Goal: Information Seeking & Learning: Learn about a topic

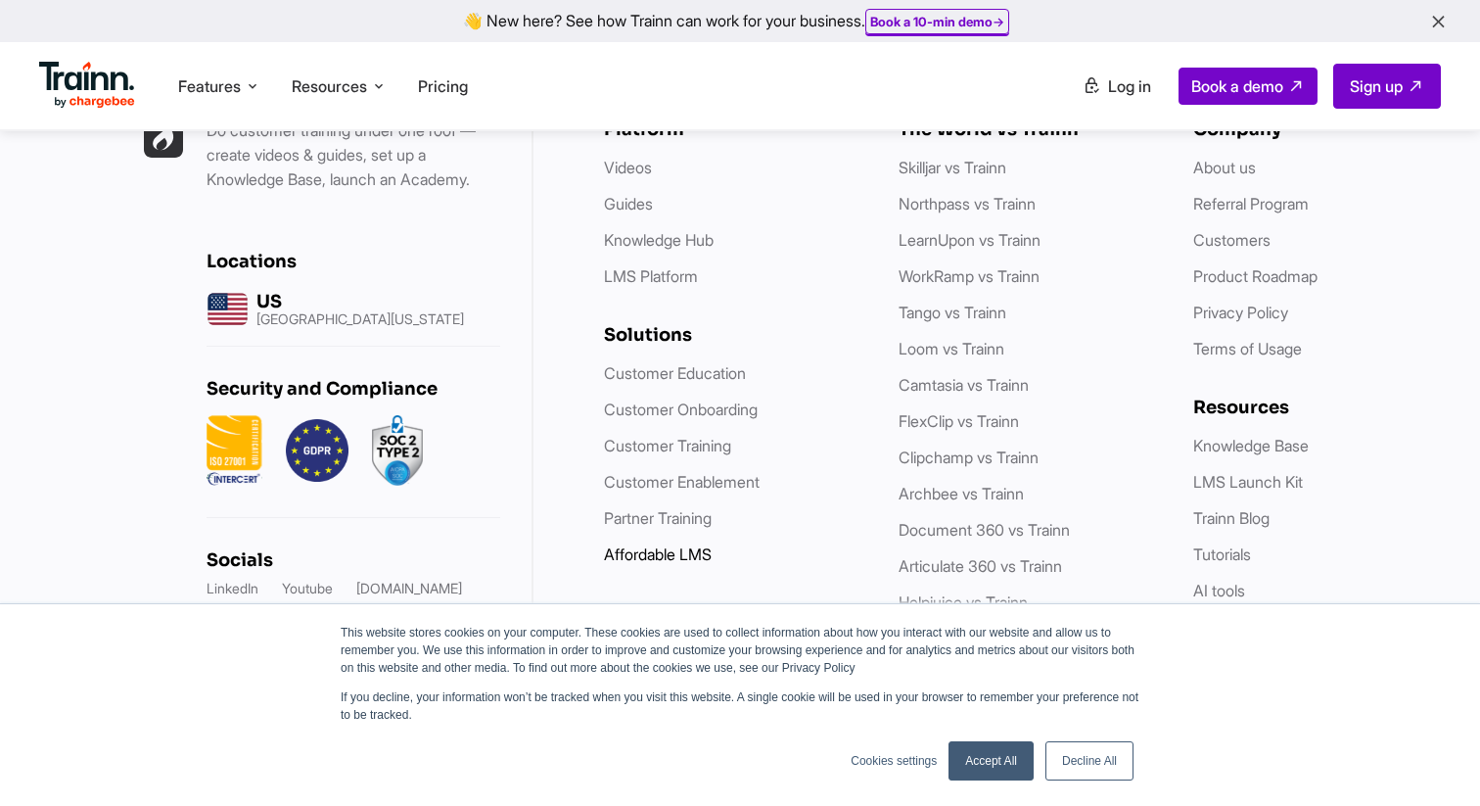
scroll to position [7224, 0]
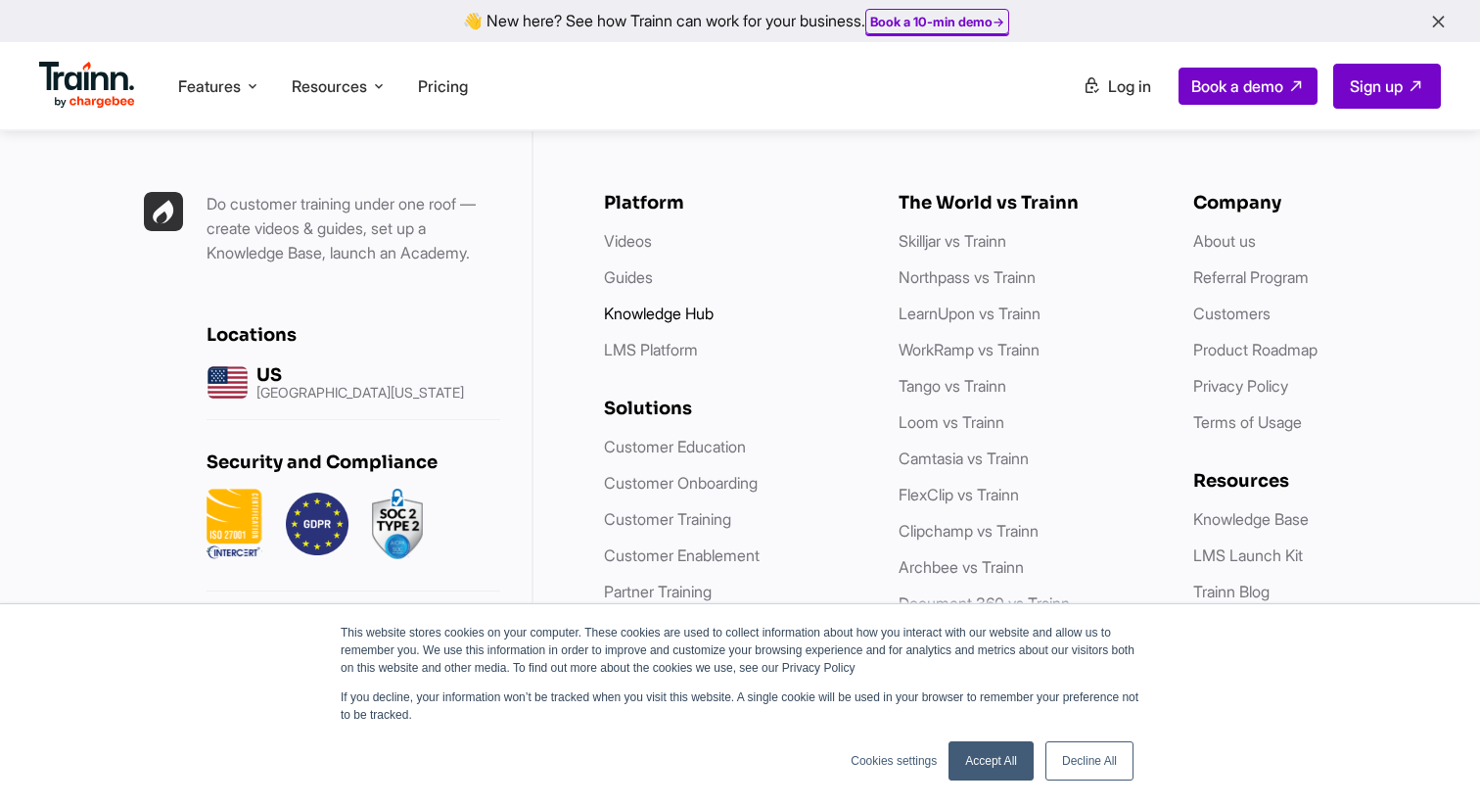
click at [645, 311] on link "Knowledge Hub" at bounding box center [659, 314] width 110 height 20
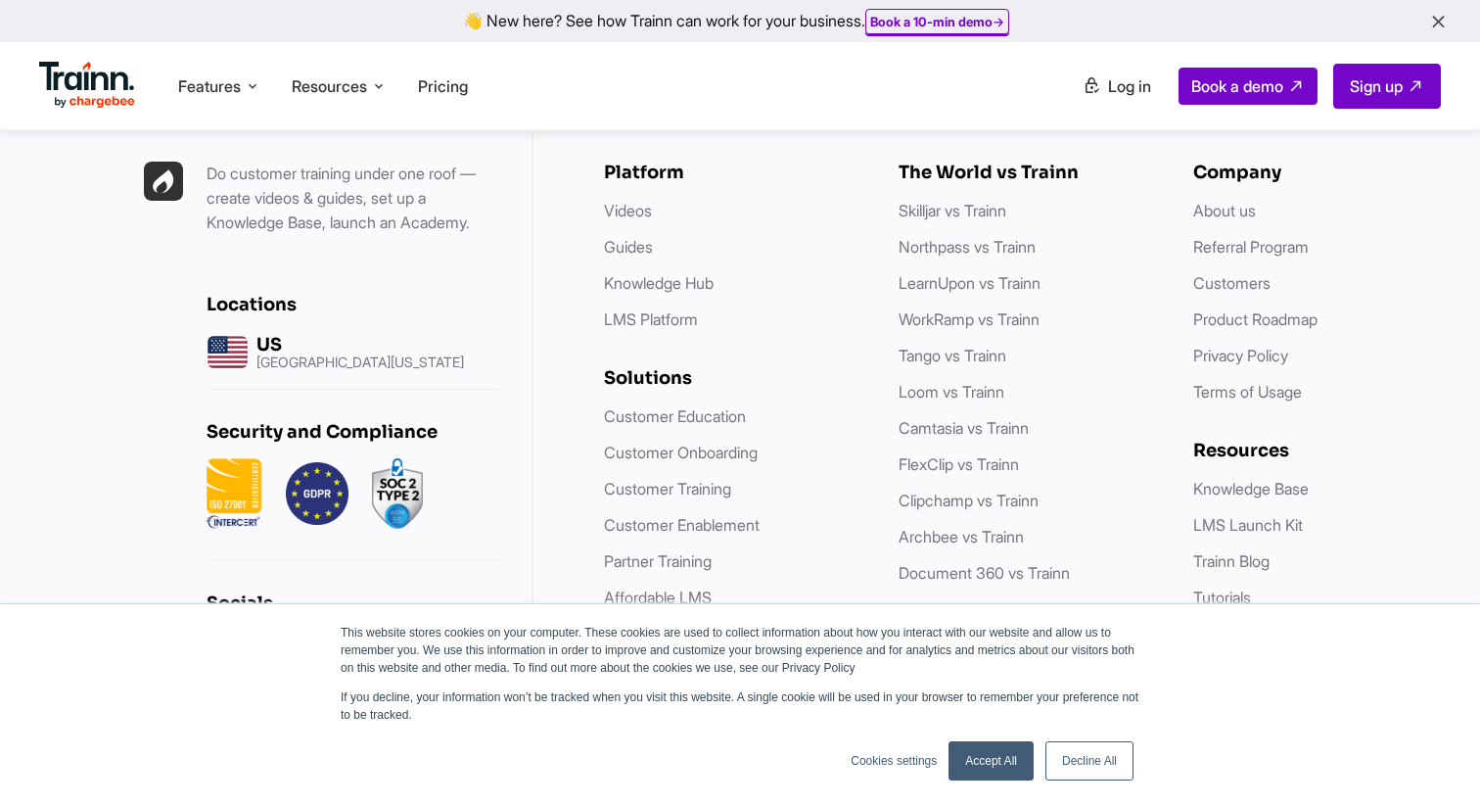
scroll to position [7413, 0]
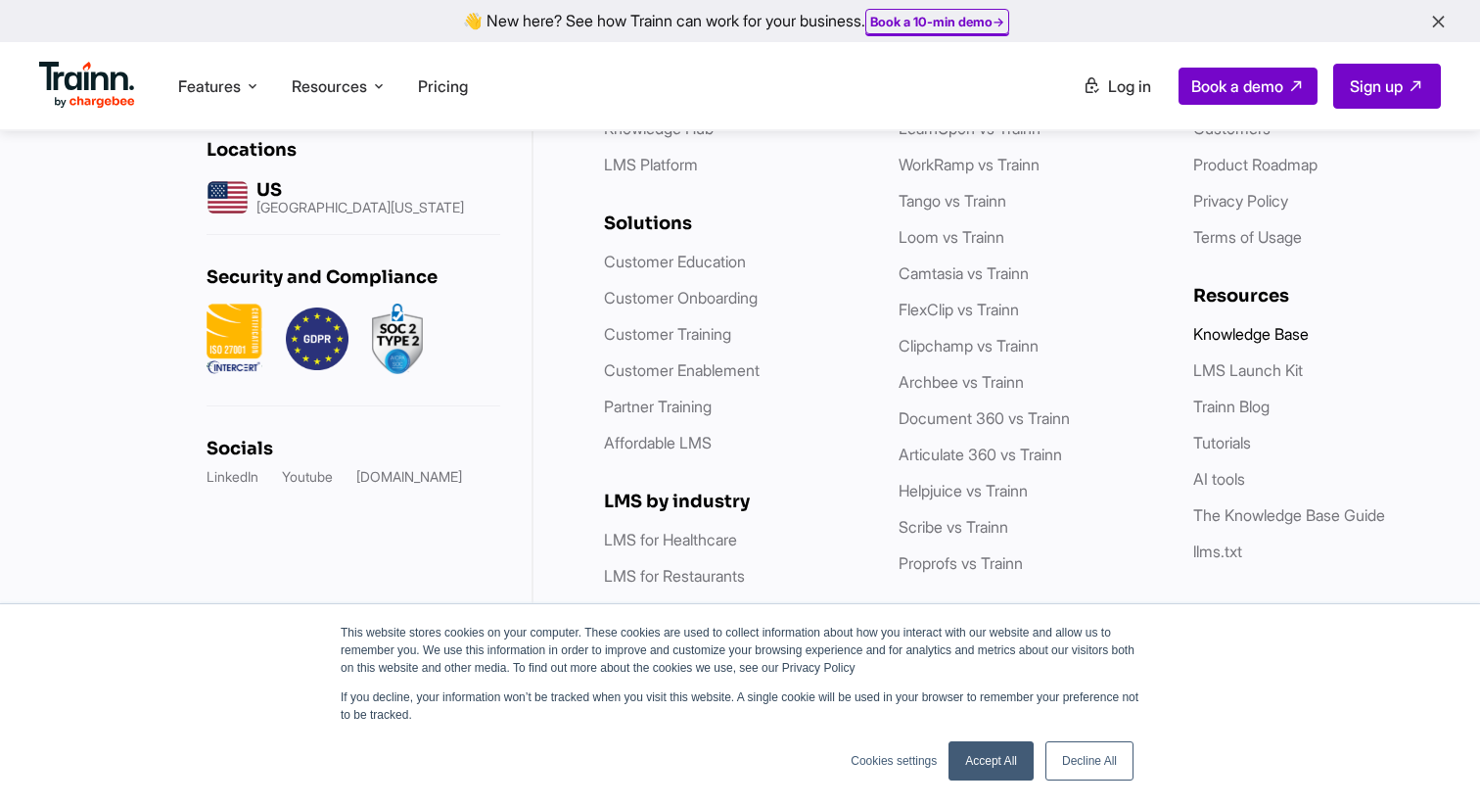
click at [1286, 342] on link "Knowledge Base" at bounding box center [1251, 334] width 116 height 20
click at [1245, 438] on link "Tutorials" at bounding box center [1222, 443] width 58 height 20
click at [1242, 518] on link "The Knowledge Base Guide" at bounding box center [1289, 515] width 192 height 20
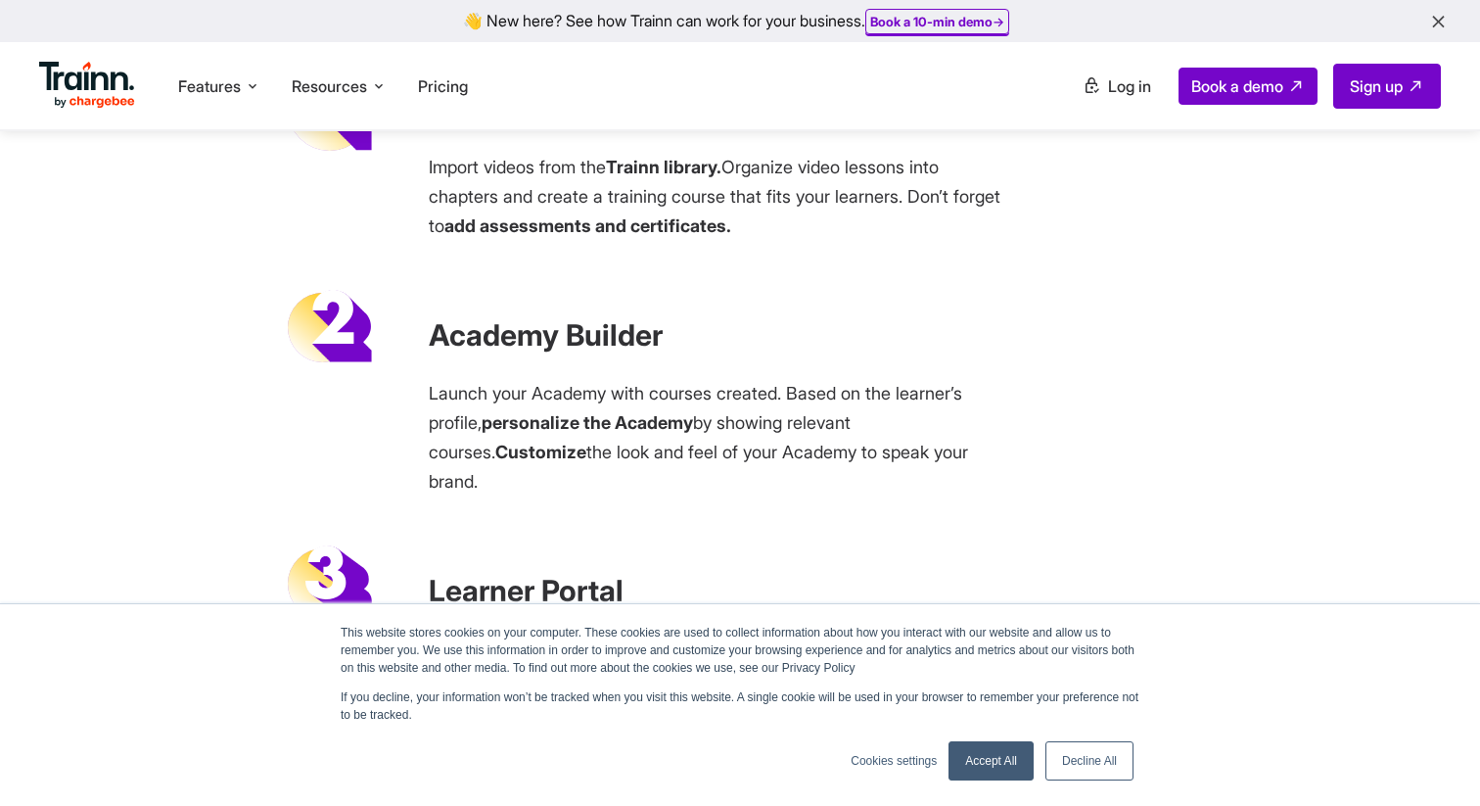
scroll to position [5742, 0]
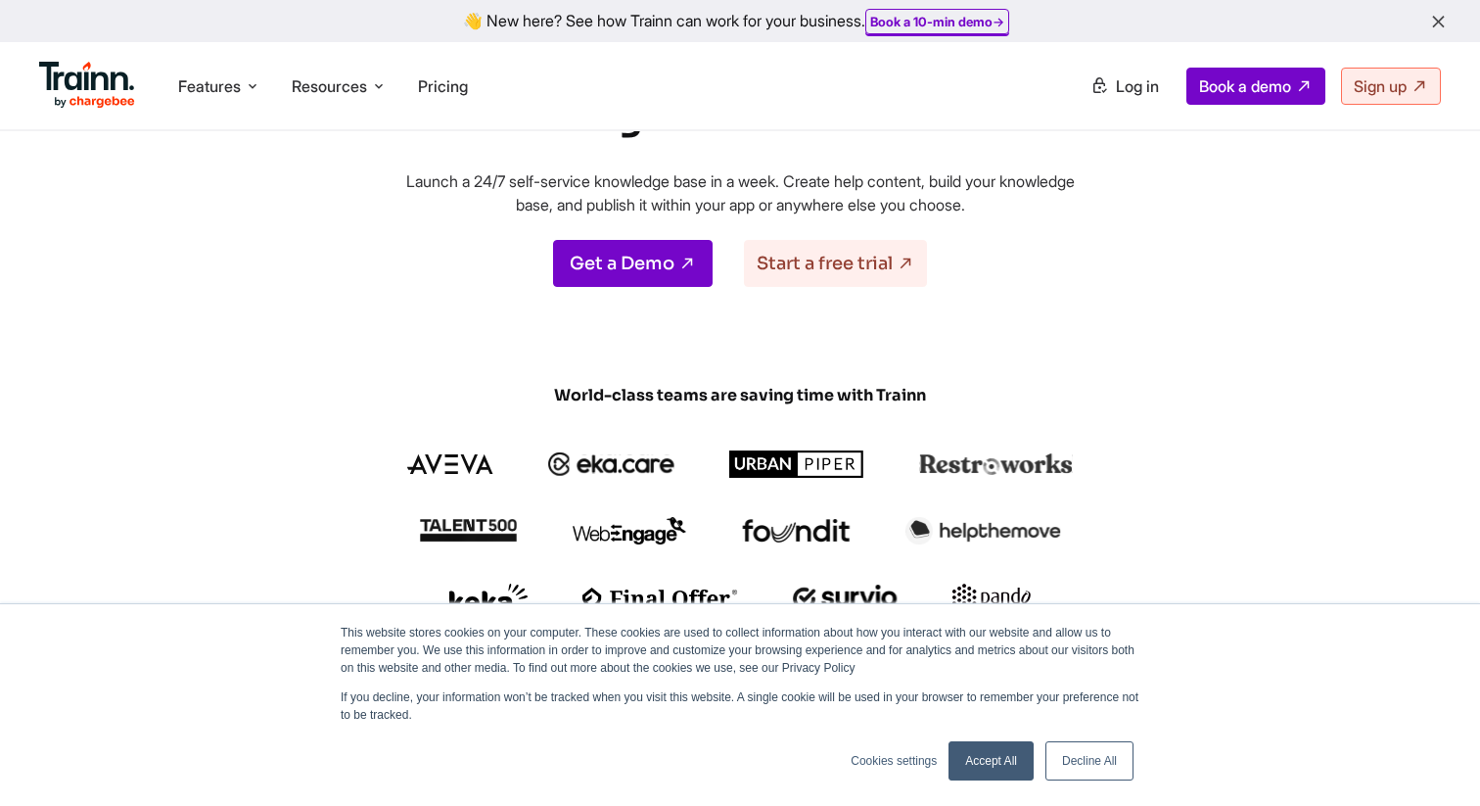
scroll to position [272, 0]
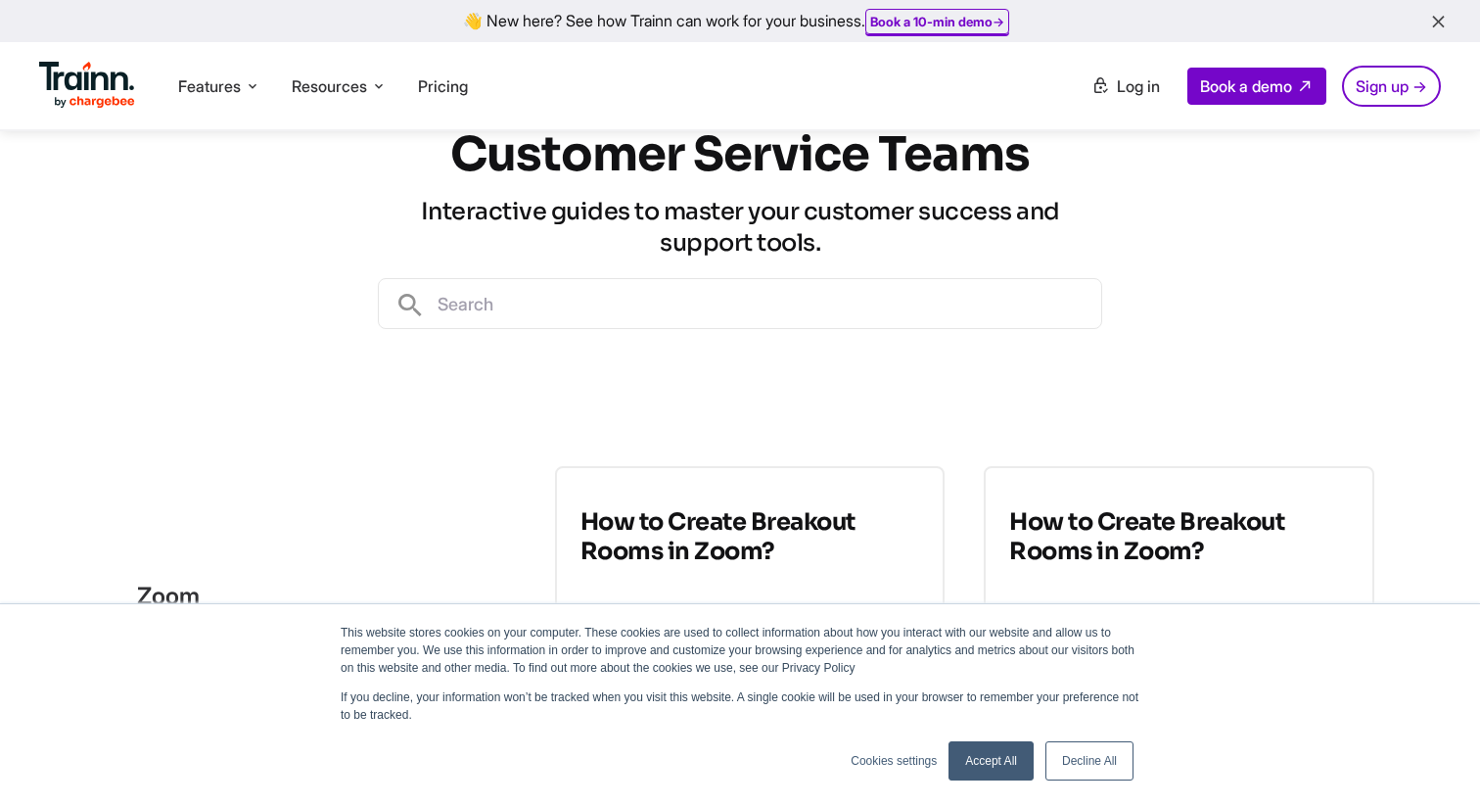
scroll to position [148, 0]
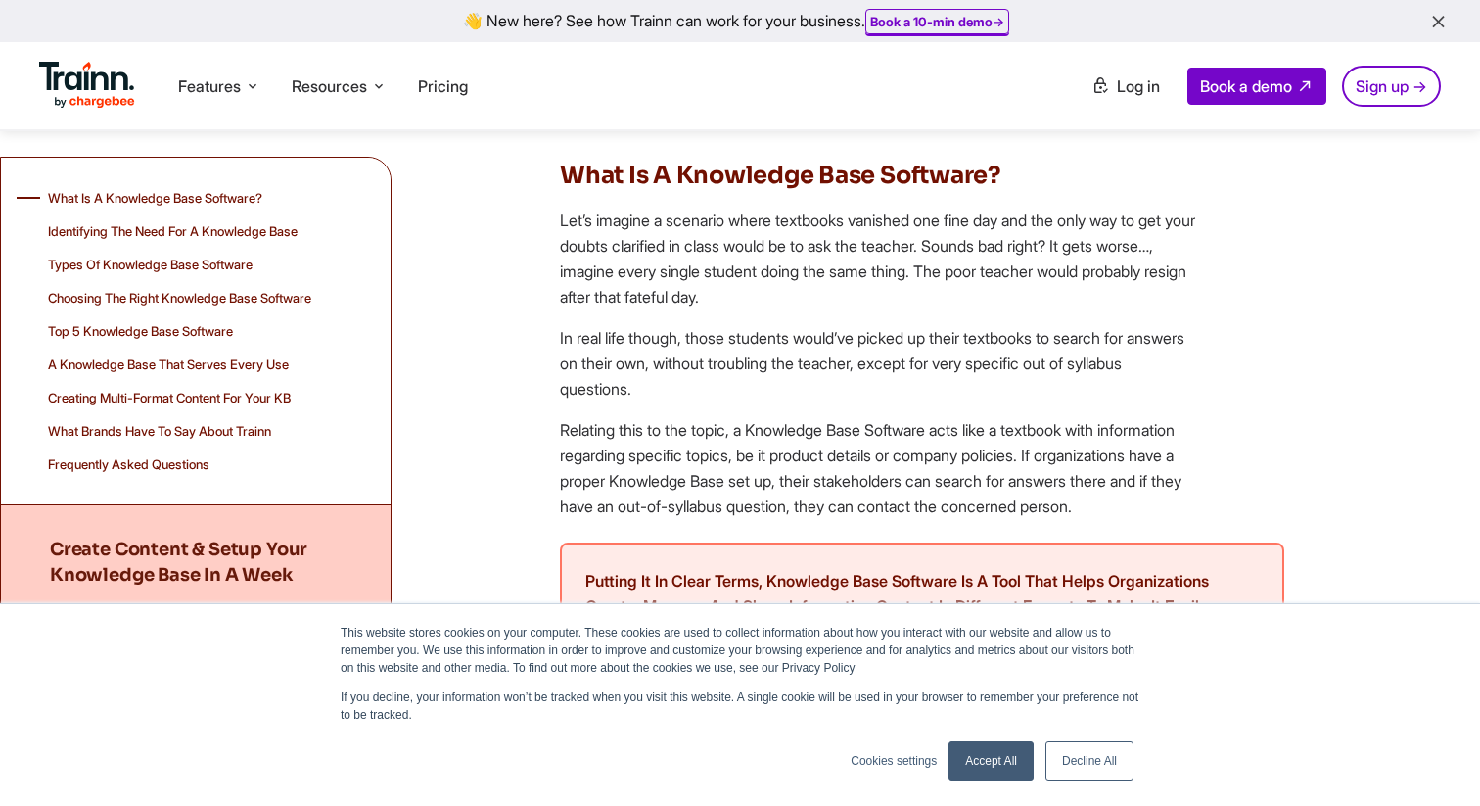
scroll to position [1235, 0]
